Goal: Navigation & Orientation: Find specific page/section

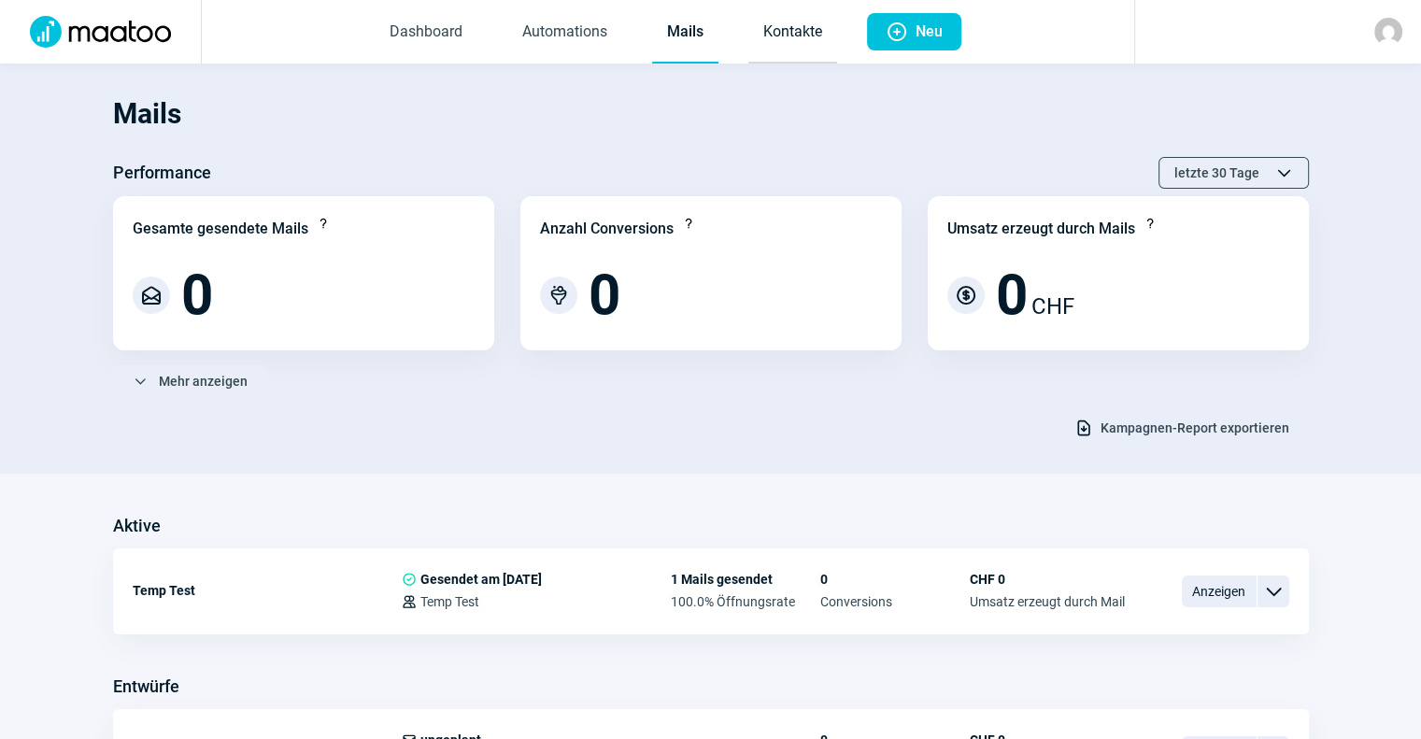
click at [806, 33] on link "Kontakte" at bounding box center [793, 33] width 89 height 62
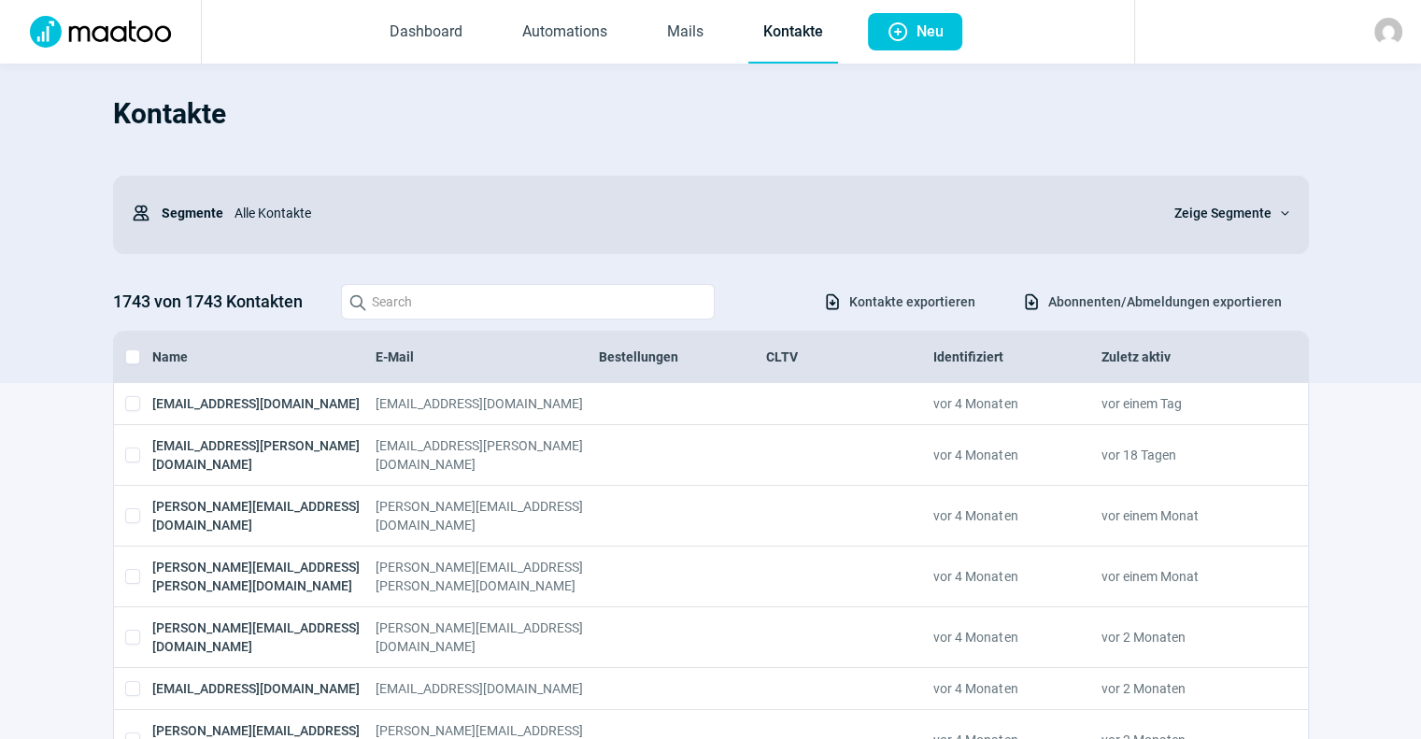
click at [1225, 211] on span "Zeige Segmente" at bounding box center [1223, 213] width 97 height 22
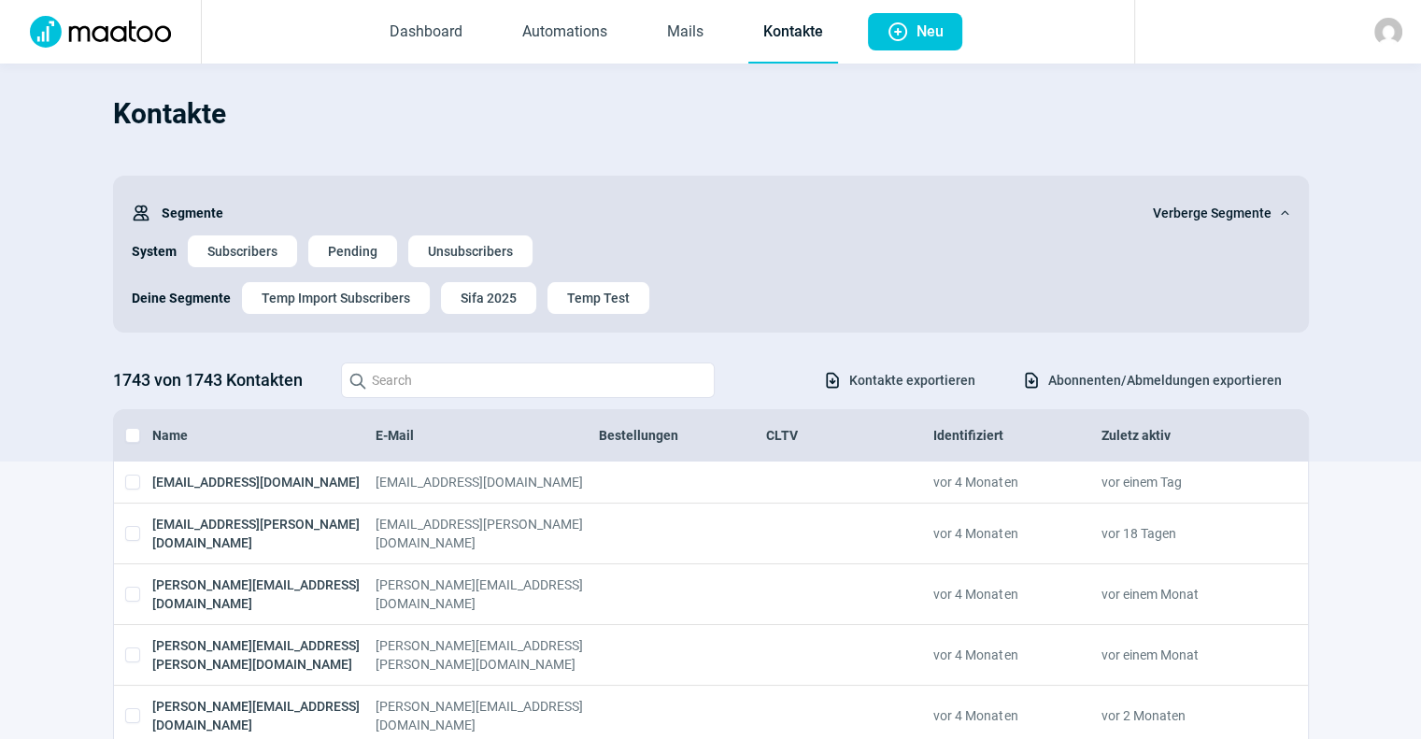
click at [685, 161] on div "Kontakte Users icon Segmente Verberge Segmente ChevronUp icon System Subscriber…" at bounding box center [711, 271] width 1196 height 379
click at [501, 293] on span "Sifa 2025" at bounding box center [489, 298] width 56 height 30
click at [448, 145] on div "Kontakte Users icon Segmente Verberge Segmente ChevronUp icon System Subscriber…" at bounding box center [711, 271] width 1196 height 379
click at [758, 304] on div "Temp Import Subscribers Sifa 2025 Temp Test" at bounding box center [766, 298] width 1048 height 32
click at [699, 236] on div "Subscribers Pending Unsubscribers" at bounding box center [739, 251] width 1103 height 32
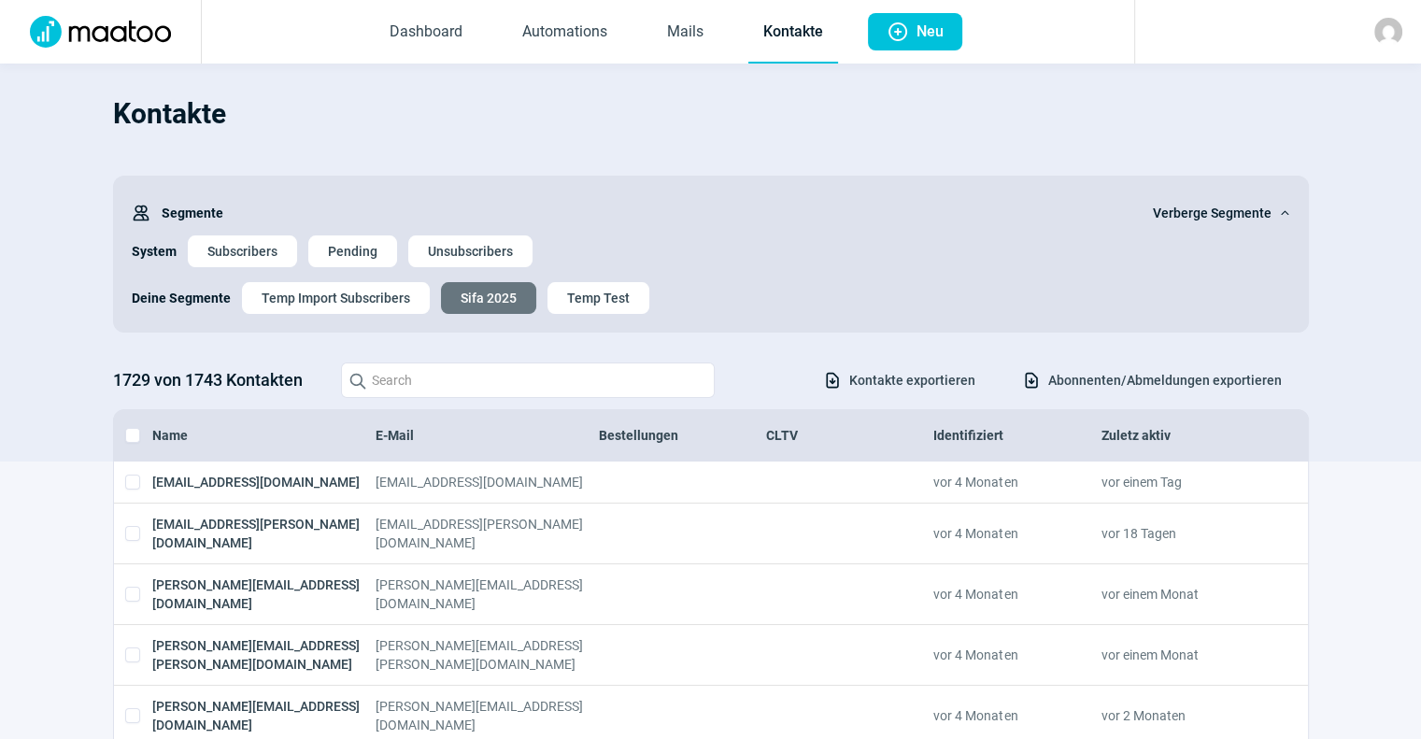
click at [665, 118] on h1 "Kontakte" at bounding box center [711, 114] width 1196 height 64
click at [71, 343] on section "Kontakte Users icon Segmente Verberge Segmente ChevronUp icon System Subscriber…" at bounding box center [710, 263] width 1421 height 398
click at [783, 278] on div "Deine Segmente Temp Import Subscribers Sifa 2025 Temp Test" at bounding box center [711, 290] width 1159 height 47
